Goal: Task Accomplishment & Management: Use online tool/utility

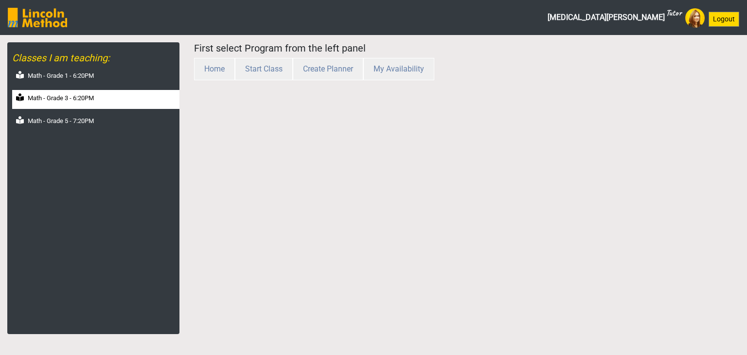
click at [58, 94] on label "Math - Grade 3 - 6:20PM" at bounding box center [61, 98] width 66 height 10
select select "month"
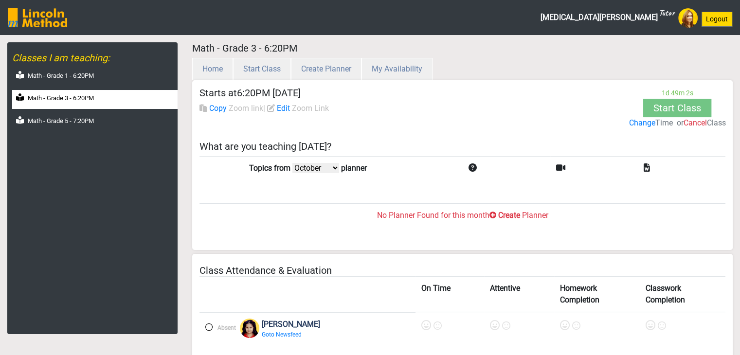
scroll to position [97, 0]
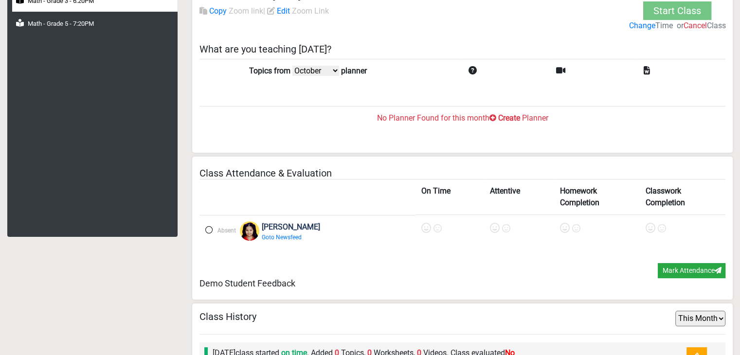
click at [505, 117] on label "Create" at bounding box center [509, 118] width 22 height 12
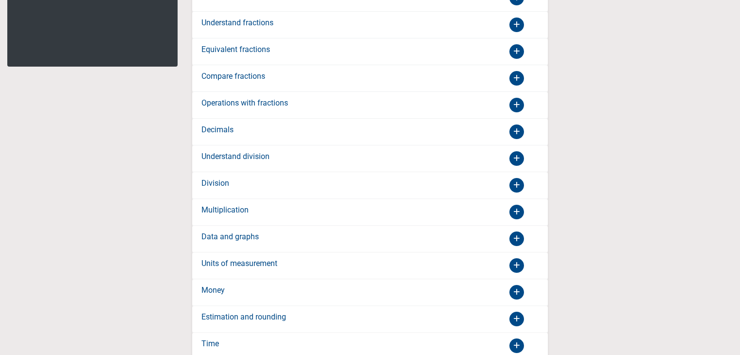
scroll to position [292, 0]
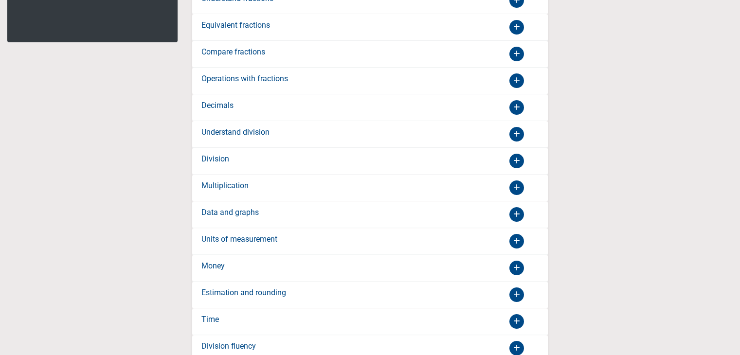
click at [288, 156] on div "Division" at bounding box center [282, 161] width 176 height 16
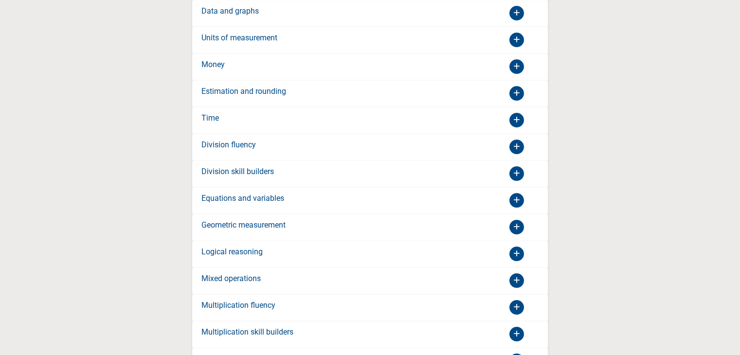
scroll to position [1167, 0]
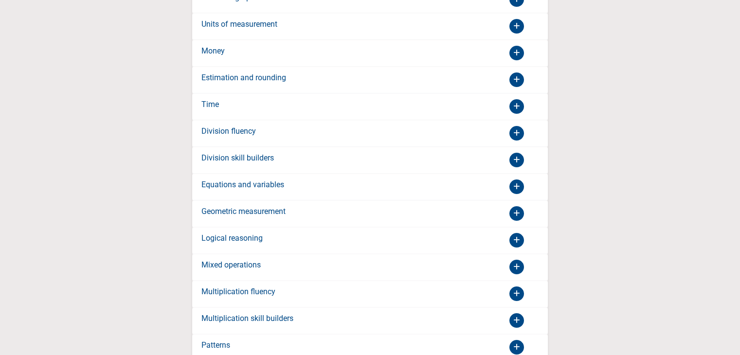
click at [257, 152] on label "Division skill builders" at bounding box center [237, 158] width 72 height 12
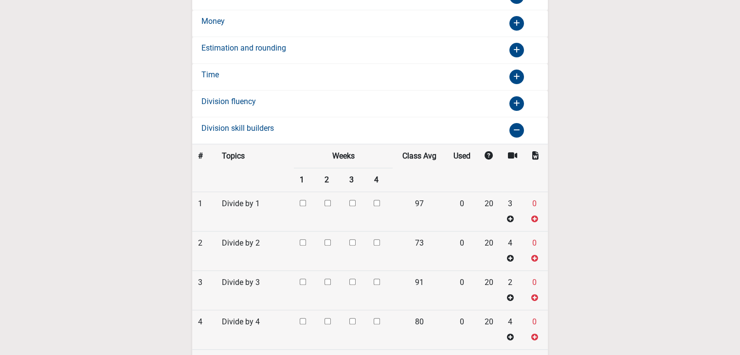
scroll to position [439, 0]
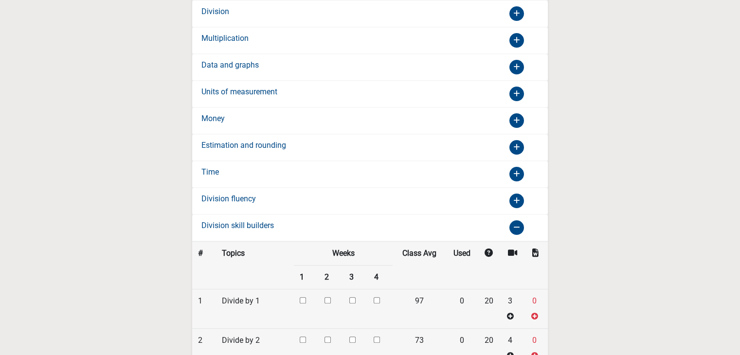
click at [258, 193] on div "Division fluency" at bounding box center [282, 201] width 176 height 16
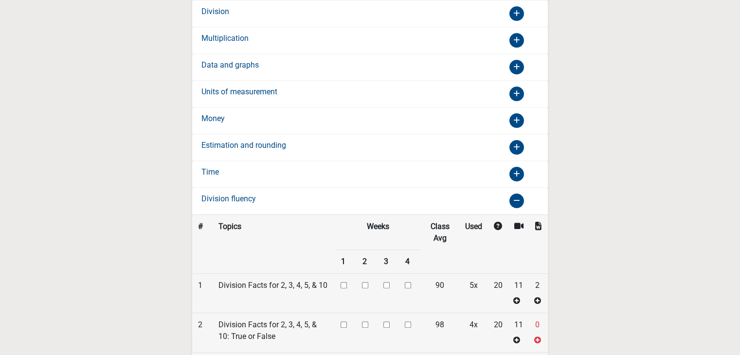
scroll to position [342, 0]
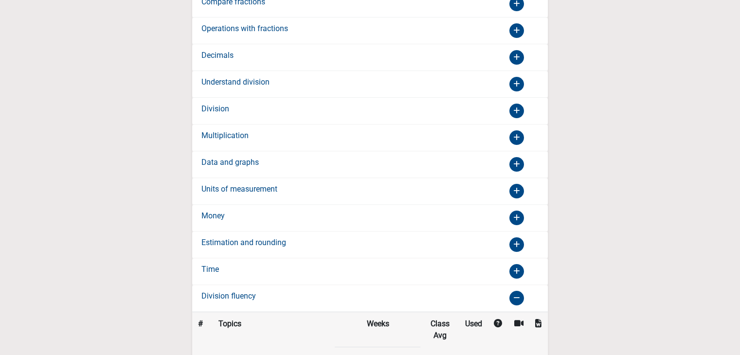
click at [232, 108] on div "Division" at bounding box center [282, 111] width 176 height 16
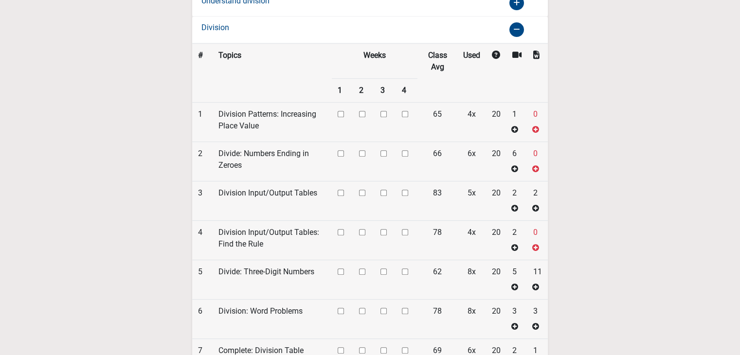
scroll to position [439, 0]
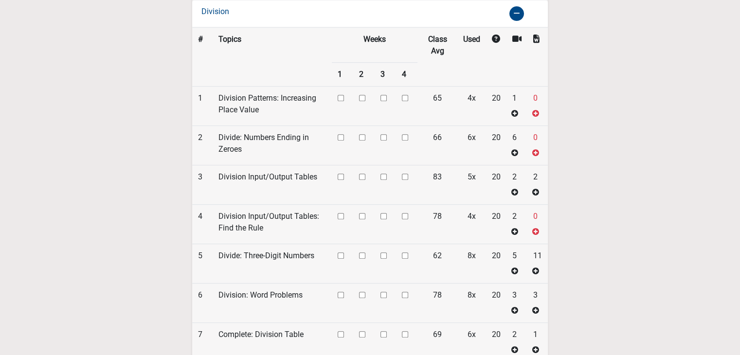
click at [340, 95] on input "checkbox" at bounding box center [341, 98] width 6 height 6
checkbox input "true"
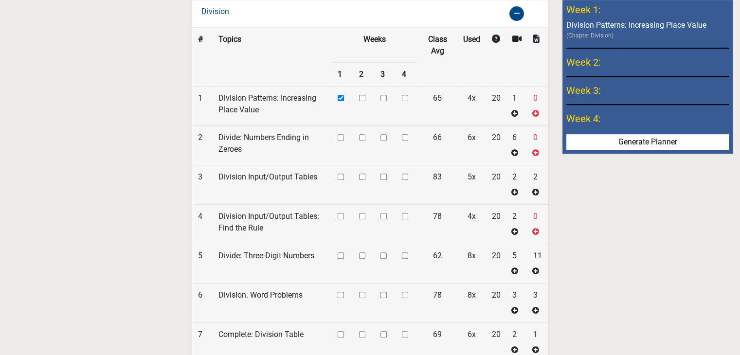
click at [342, 134] on input "checkbox" at bounding box center [341, 137] width 6 height 6
checkbox input "true"
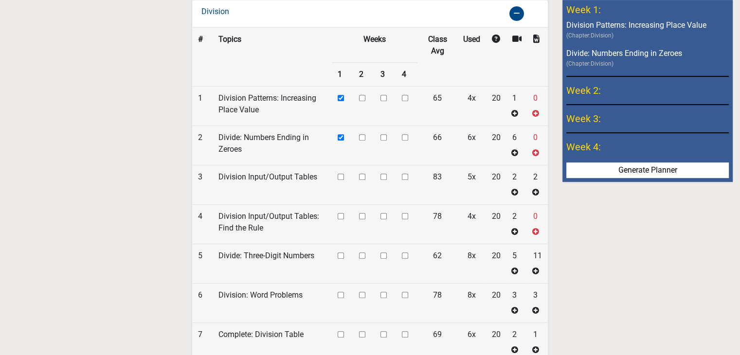
click at [341, 175] on input "checkbox" at bounding box center [341, 177] width 6 height 6
checkbox input "true"
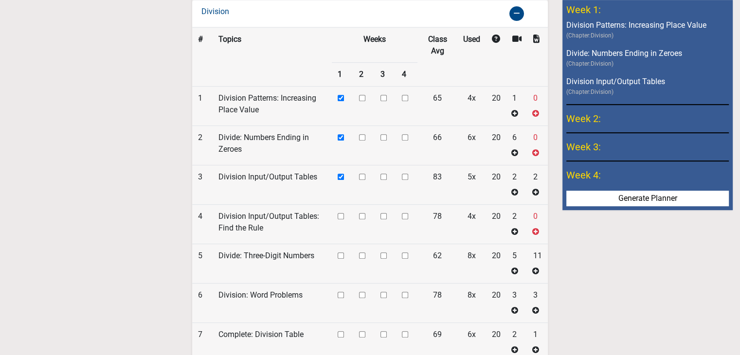
click at [342, 208] on td at bounding box center [342, 224] width 21 height 39
click at [343, 213] on input "checkbox" at bounding box center [341, 216] width 6 height 6
checkbox input "true"
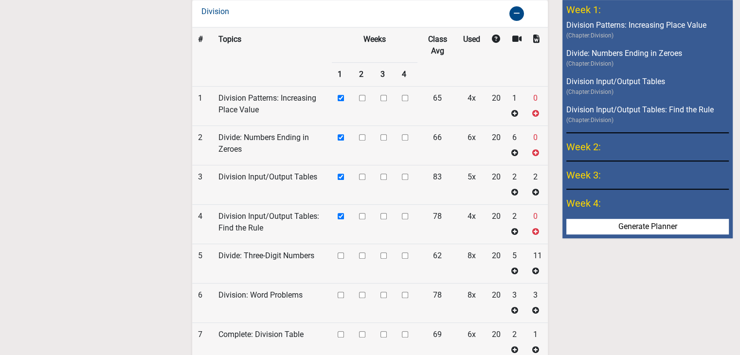
click at [342, 252] on input "checkbox" at bounding box center [341, 255] width 6 height 6
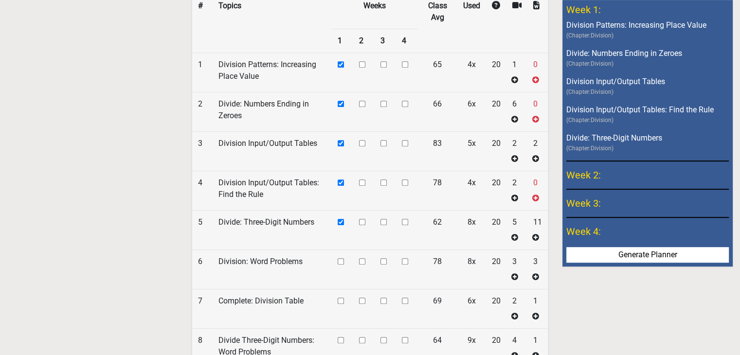
scroll to position [537, 0]
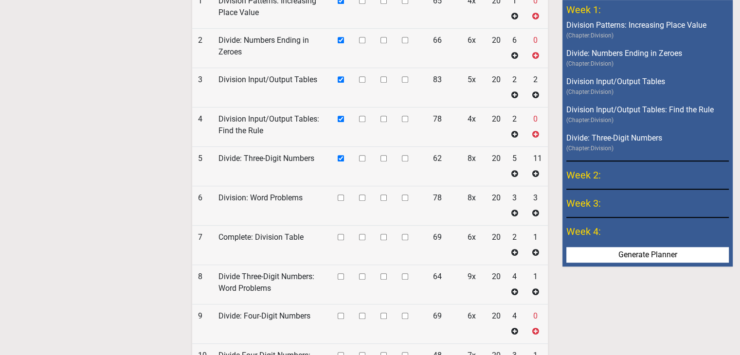
click at [339, 155] on input "checkbox" at bounding box center [341, 158] width 6 height 6
checkbox input "false"
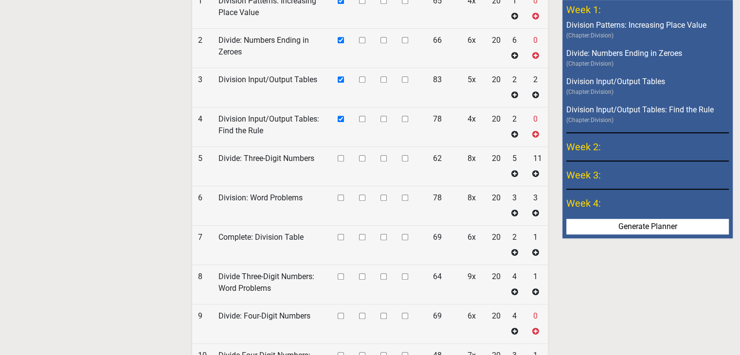
click at [360, 156] on input "checkbox" at bounding box center [362, 158] width 6 height 6
checkbox input "true"
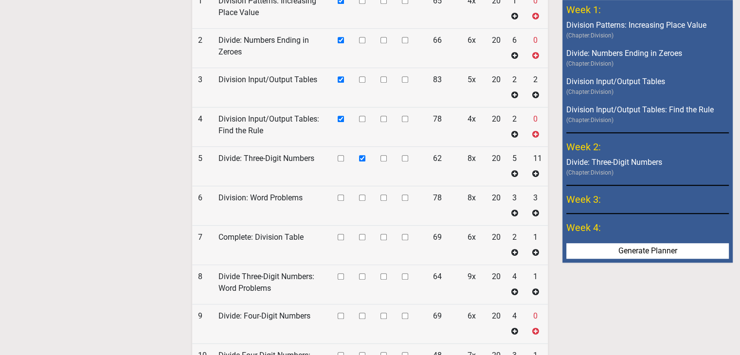
click at [361, 197] on td at bounding box center [363, 205] width 21 height 39
click at [361, 195] on input "checkbox" at bounding box center [362, 198] width 6 height 6
checkbox input "true"
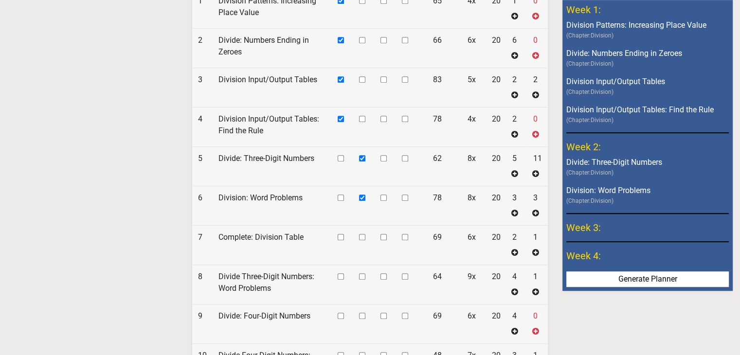
click at [362, 234] on input "checkbox" at bounding box center [362, 237] width 6 height 6
checkbox input "true"
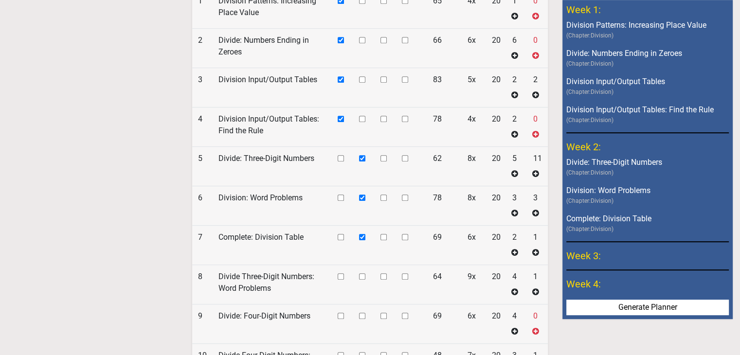
click at [363, 273] on input "checkbox" at bounding box center [362, 276] width 6 height 6
checkbox input "true"
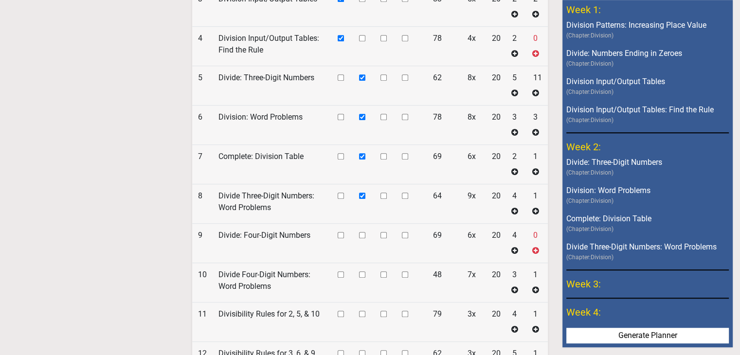
scroll to position [634, 0]
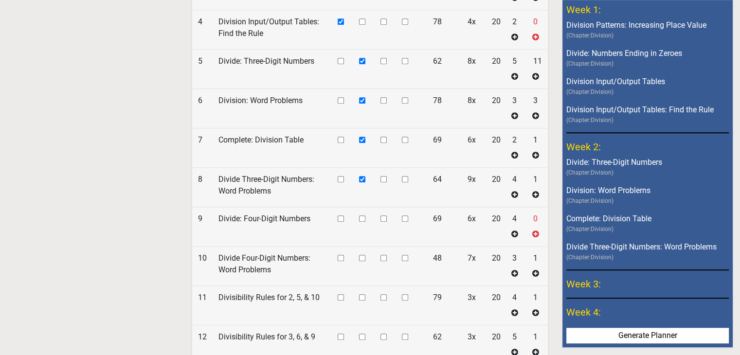
click at [363, 215] on input "checkbox" at bounding box center [362, 218] width 6 height 6
checkbox input "true"
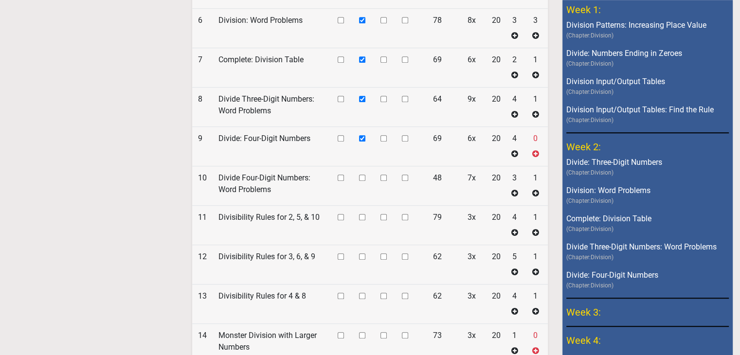
scroll to position [731, 0]
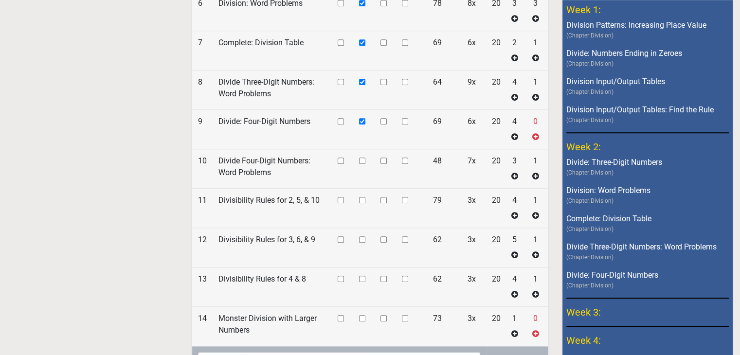
click at [385, 158] on input "checkbox" at bounding box center [383, 161] width 6 height 6
checkbox input "true"
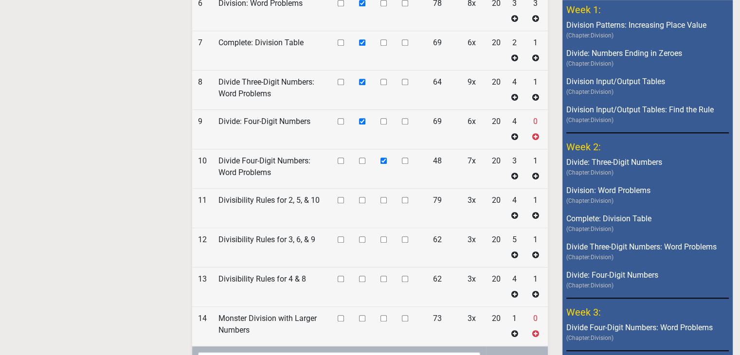
click at [383, 197] on input "checkbox" at bounding box center [383, 200] width 6 height 6
checkbox input "true"
click at [381, 237] on input "checkbox" at bounding box center [383, 239] width 6 height 6
checkbox input "true"
click at [385, 276] on input "checkbox" at bounding box center [383, 279] width 6 height 6
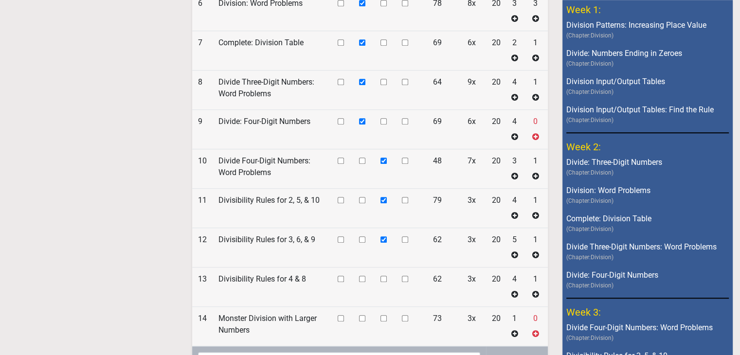
checkbox input "true"
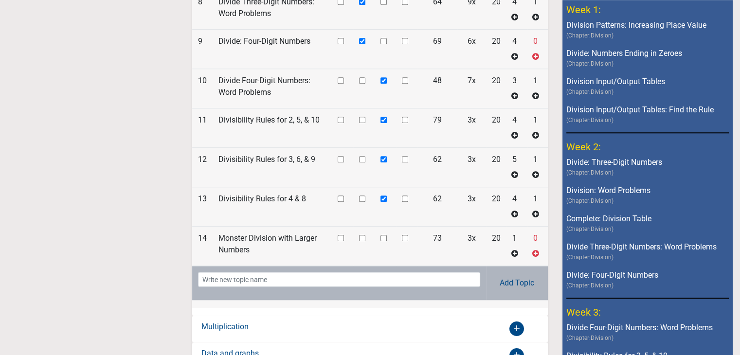
scroll to position [828, 0]
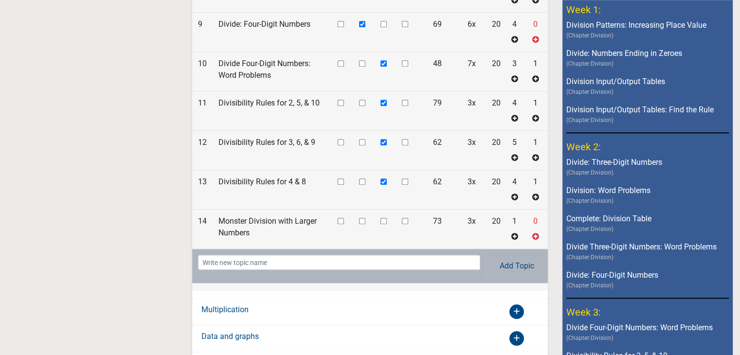
click at [406, 218] on input "checkbox" at bounding box center [405, 221] width 6 height 6
checkbox input "true"
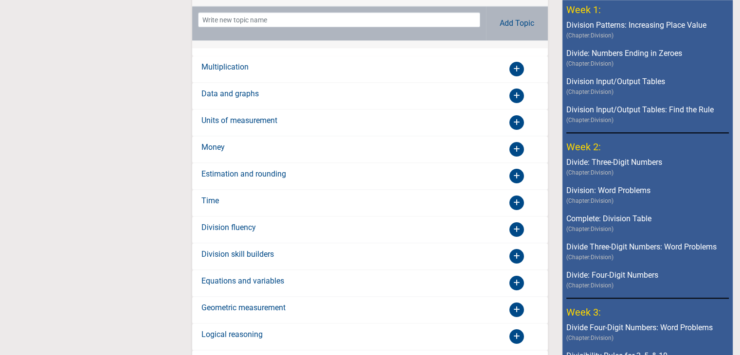
scroll to position [976, 0]
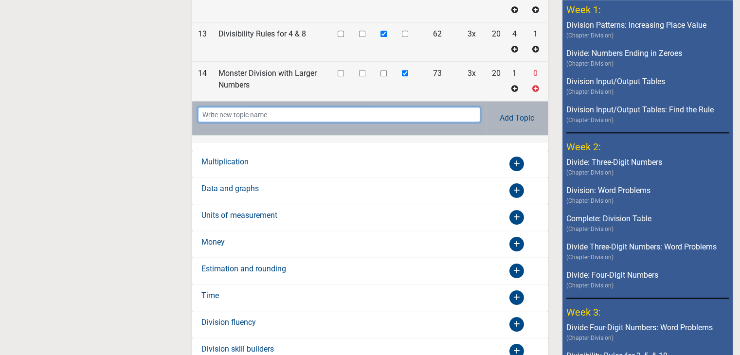
click at [252, 110] on input "text" at bounding box center [339, 114] width 282 height 15
type input "tables"
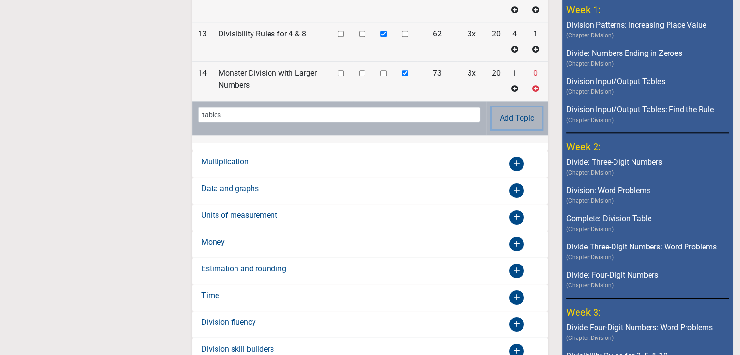
click at [521, 110] on button "Add Topic" at bounding box center [517, 118] width 50 height 22
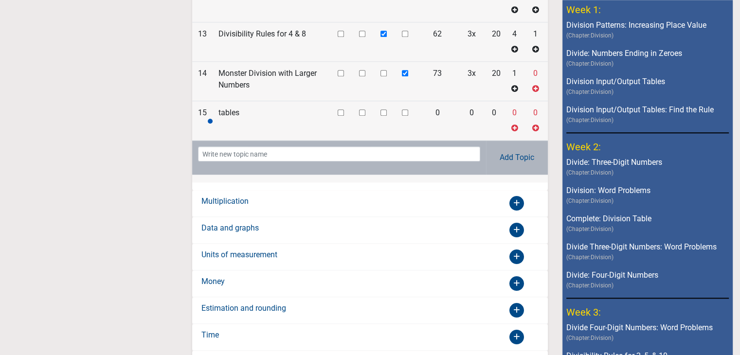
click at [404, 109] on input "checkbox" at bounding box center [405, 112] width 6 height 6
checkbox input "true"
click at [358, 152] on input "text" at bounding box center [339, 153] width 282 height 15
type input "Fun [DATE]"
click at [526, 154] on button "Add Topic" at bounding box center [517, 157] width 50 height 22
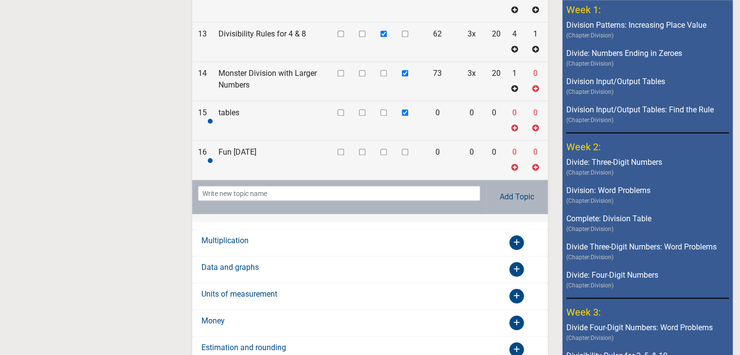
click at [403, 149] on input "checkbox" at bounding box center [405, 152] width 6 height 6
checkbox input "true"
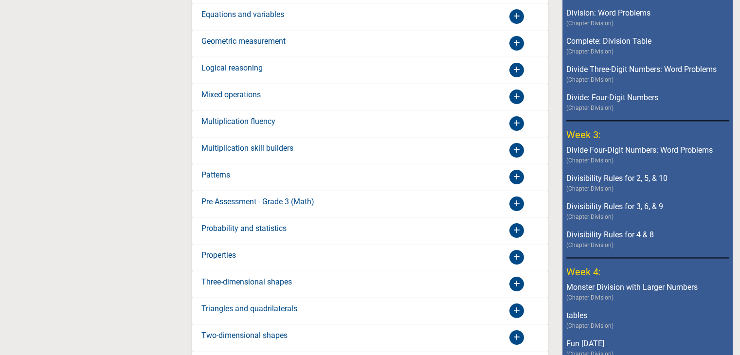
scroll to position [1444, 0]
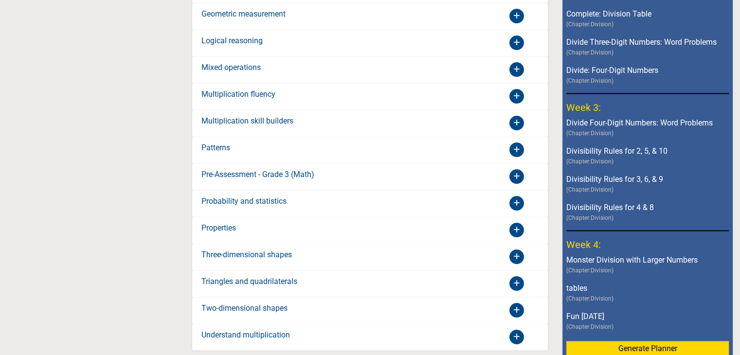
click at [616, 338] on button "Generate Planner" at bounding box center [647, 349] width 162 height 16
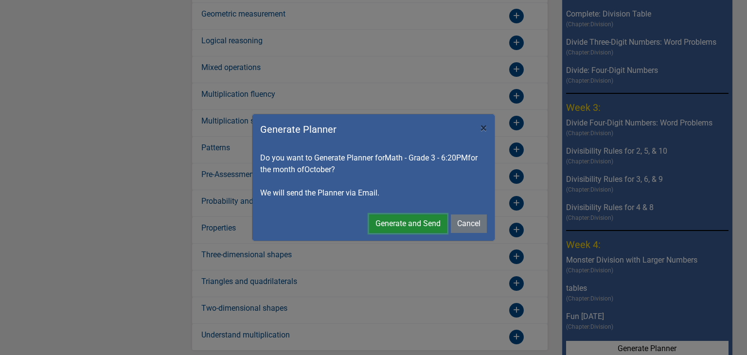
click at [427, 222] on button "Generate and Send" at bounding box center [408, 224] width 78 height 18
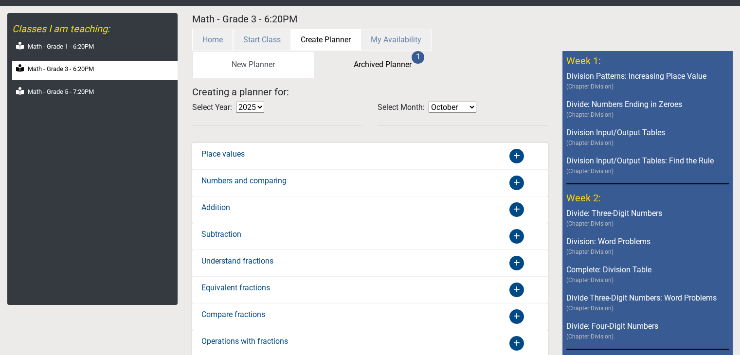
scroll to position [0, 0]
